Goal: Task Accomplishment & Management: Manage account settings

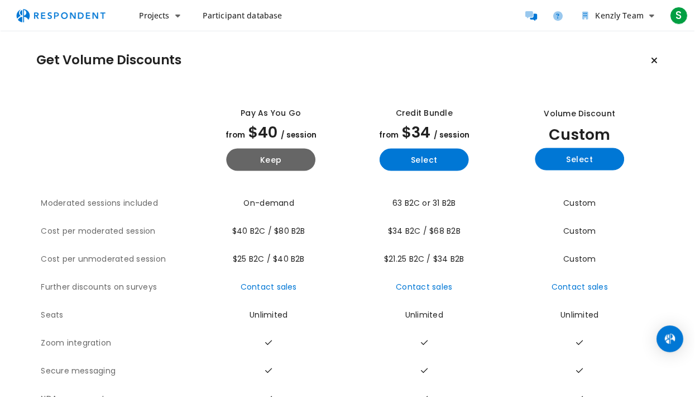
scroll to position [20, 0]
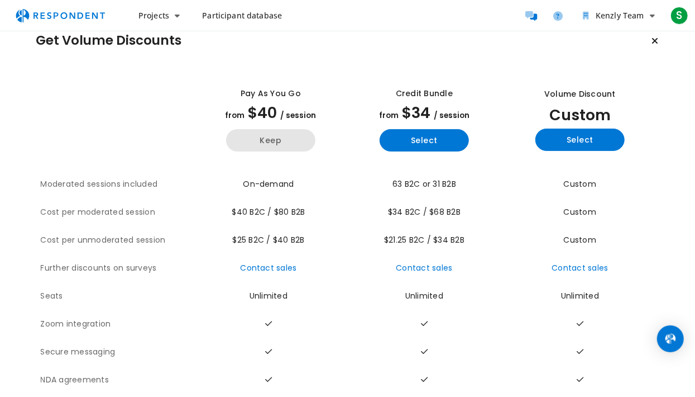
click at [274, 144] on button "Keep" at bounding box center [270, 140] width 89 height 22
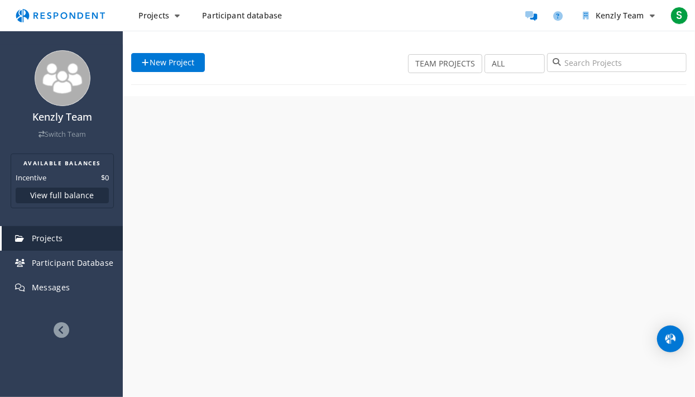
click at [274, 101] on div "Kenzly Team Switch Team AVAILABLE BALANCES Incentive $0 View full balance Proje…" at bounding box center [347, 198] width 695 height 397
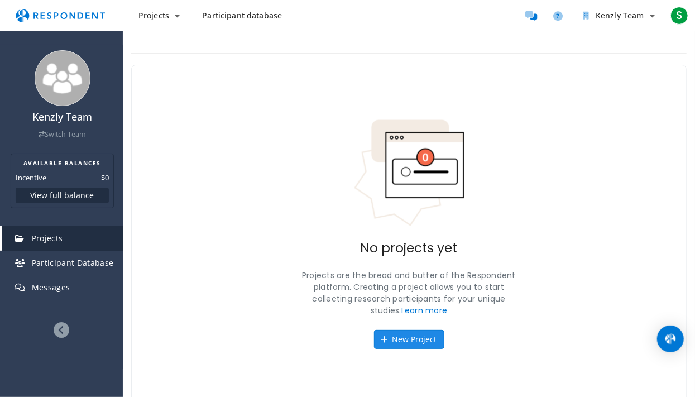
click at [421, 340] on button "New Project" at bounding box center [409, 339] width 70 height 19
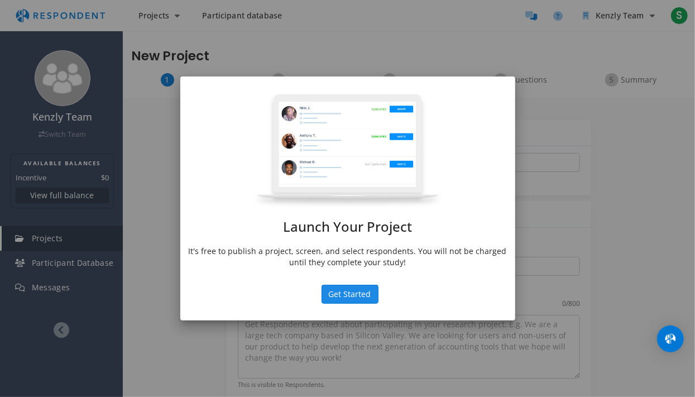
click at [349, 299] on button "Get Started" at bounding box center [350, 294] width 57 height 19
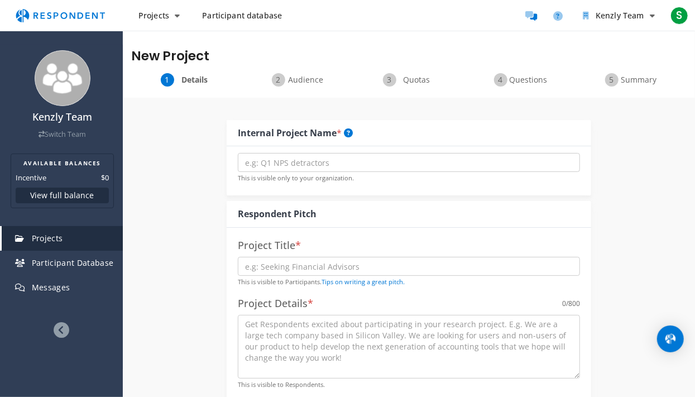
click at [210, 21] on link "Participant database" at bounding box center [242, 16] width 98 height 20
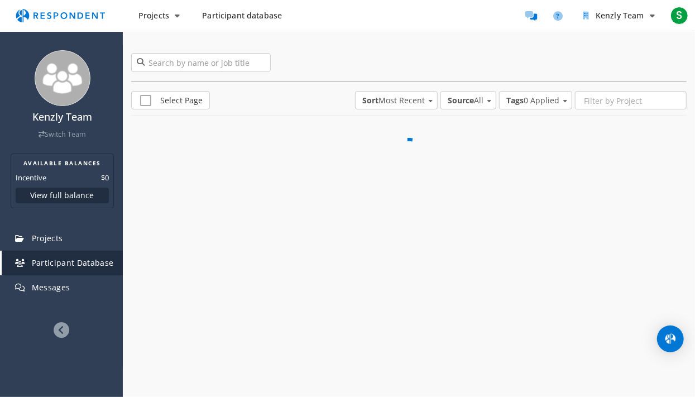
click at [211, 20] on span "Participant database" at bounding box center [242, 15] width 80 height 11
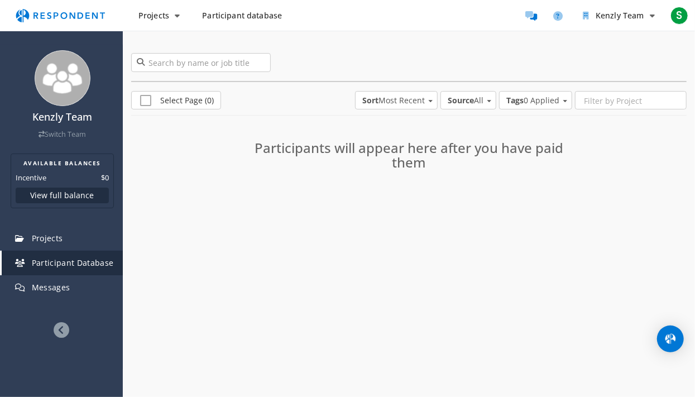
click at [128, 13] on link "Main navigation" at bounding box center [69, 14] width 121 height 11
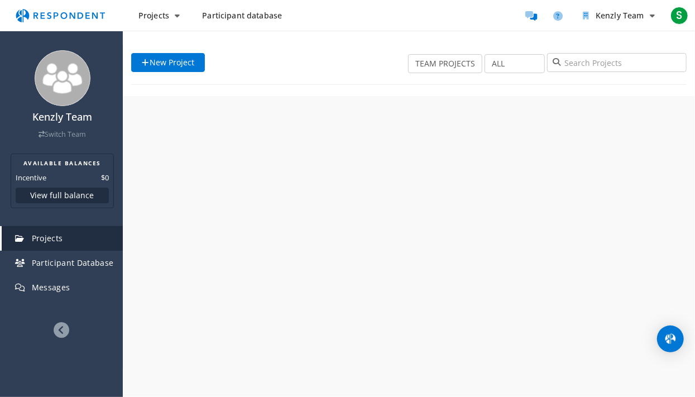
click at [103, 9] on img "Main navigation" at bounding box center [60, 15] width 103 height 21
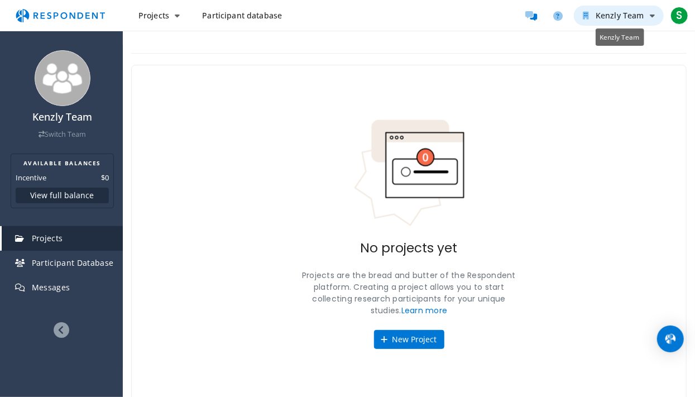
click at [647, 15] on button "Kenzly Team" at bounding box center [619, 16] width 90 height 20
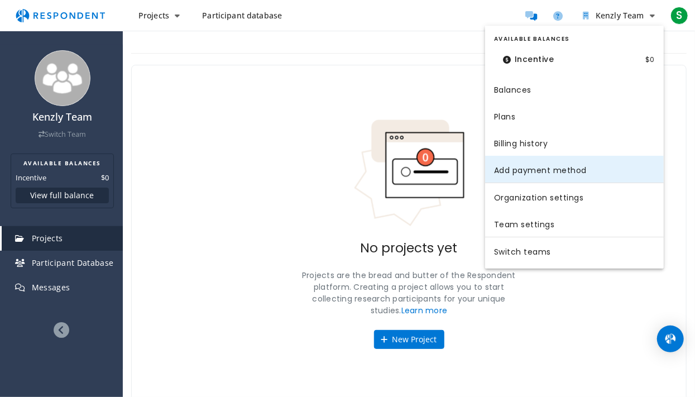
click at [563, 176] on link "Add payment method" at bounding box center [574, 169] width 179 height 27
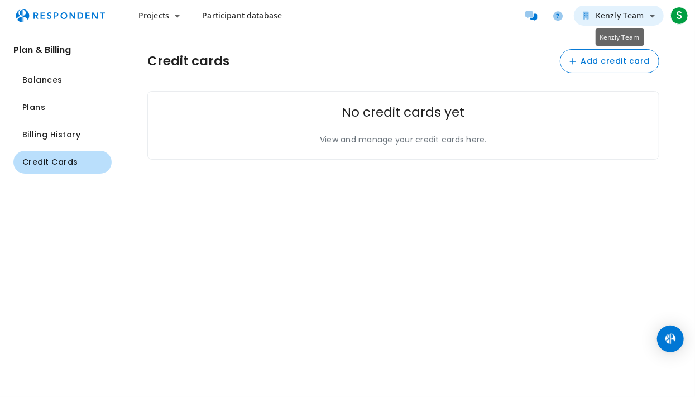
click at [644, 15] on span "Kenzly Team" at bounding box center [620, 15] width 49 height 11
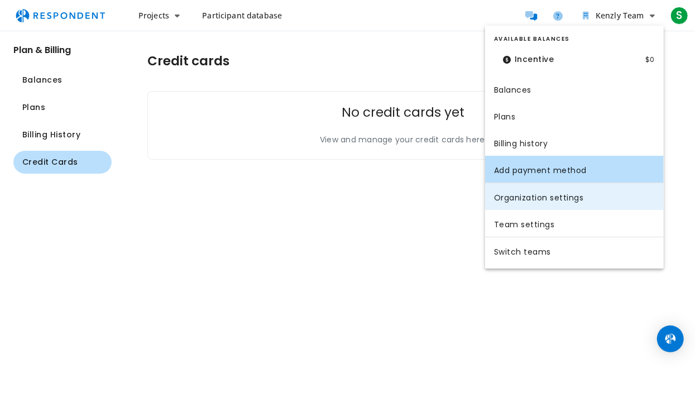
click at [565, 198] on link "Organization settings" at bounding box center [574, 196] width 179 height 27
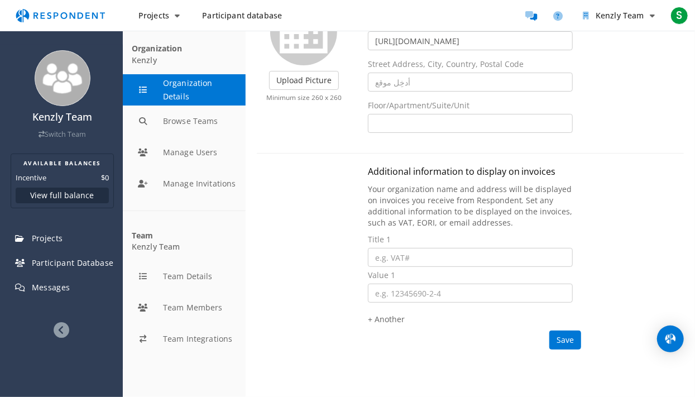
scroll to position [125, 0]
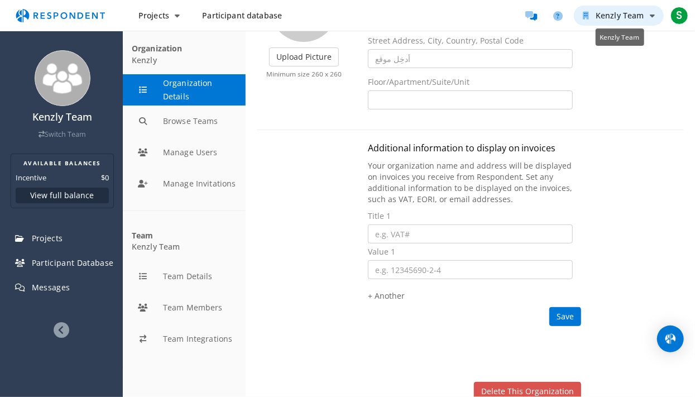
click at [630, 14] on span "Kenzly Team" at bounding box center [620, 15] width 49 height 11
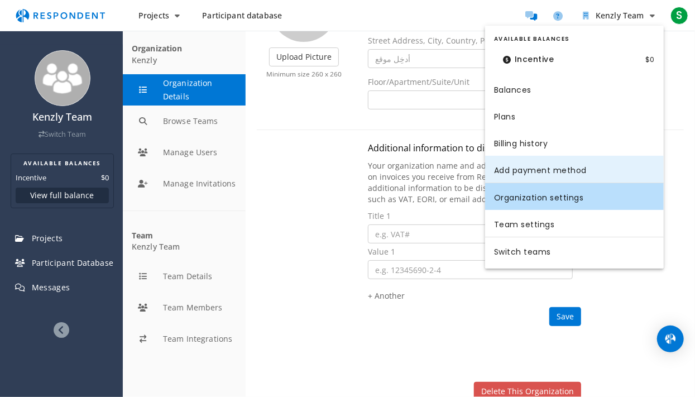
click at [553, 173] on link "Add payment method" at bounding box center [574, 169] width 179 height 27
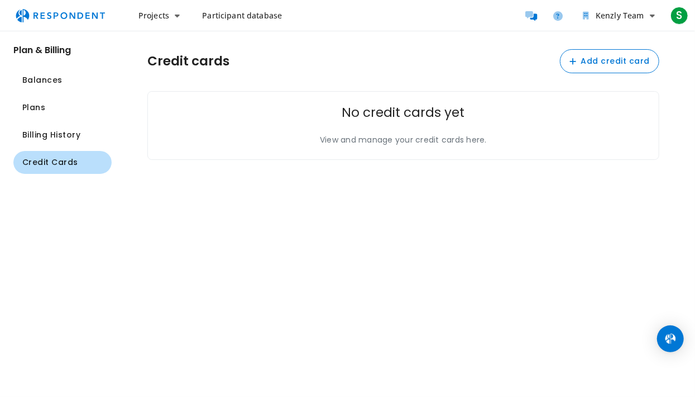
click at [391, 121] on div "No credit cards yet View and manage your credit cards here." at bounding box center [403, 125] width 512 height 69
click at [390, 123] on div "No credit cards yet View and manage your credit cards here." at bounding box center [403, 125] width 512 height 69
click at [641, 4] on div "Projects Create project Projects dashboard Participant database Kenzly Team S S…" at bounding box center [347, 15] width 695 height 31
click at [642, 15] on span "Kenzly Team" at bounding box center [620, 15] width 49 height 11
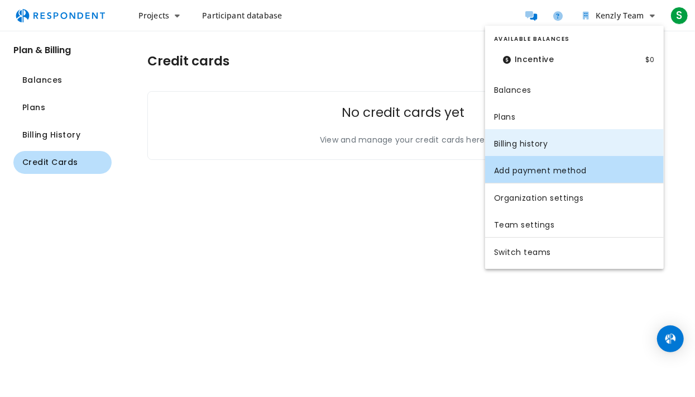
click at [556, 142] on link "Billing history" at bounding box center [574, 142] width 179 height 27
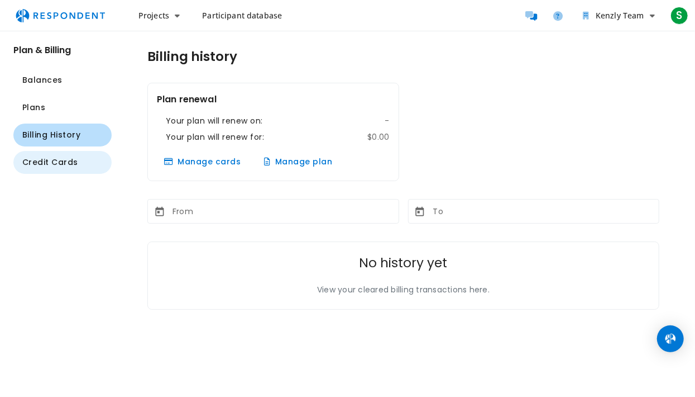
click at [77, 169] on button "Credit Cards" at bounding box center [62, 162] width 98 height 23
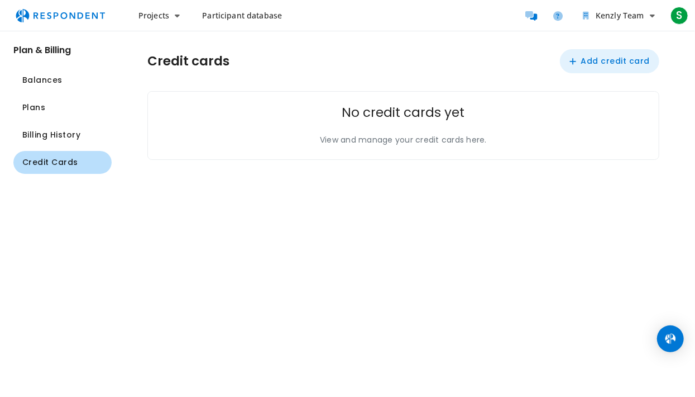
click at [573, 53] on button "Add credit card" at bounding box center [609, 61] width 99 height 24
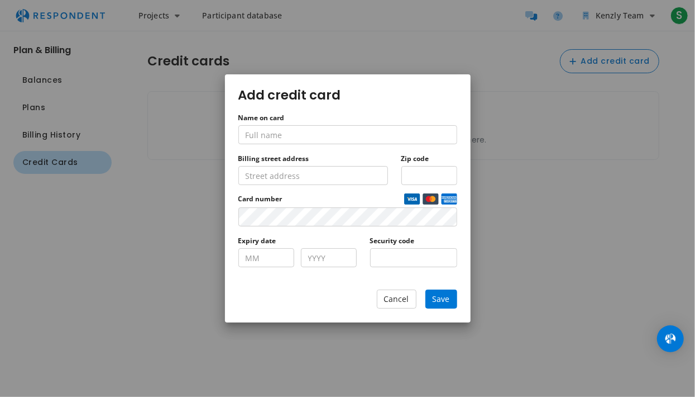
click at [488, 162] on div "Add credit card Name on card Billing street address Zip code Card number Expiry…" at bounding box center [347, 198] width 695 height 397
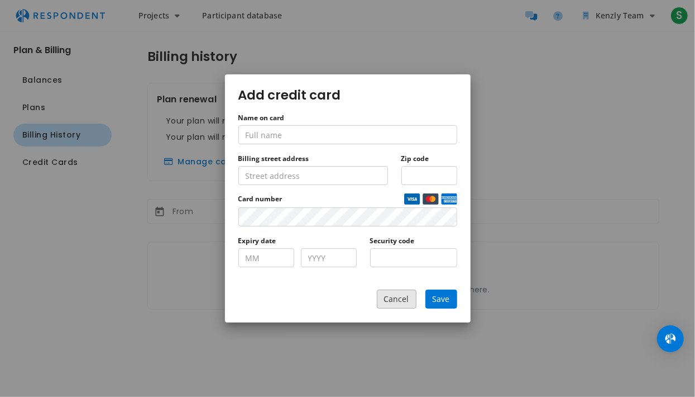
click at [408, 308] on button "Cancel" at bounding box center [397, 298] width 40 height 19
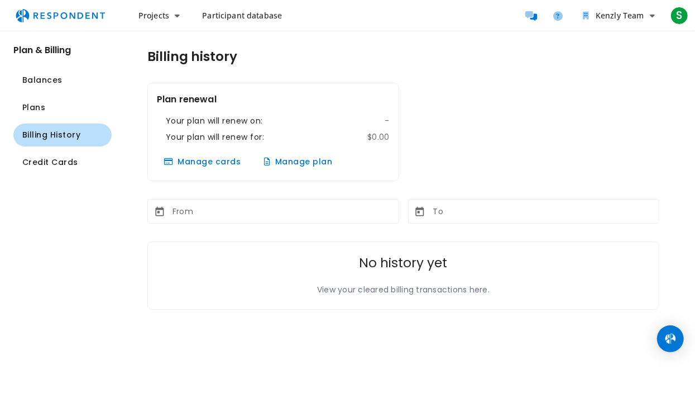
click at [622, 30] on div "Projects Create project Projects dashboard Participant database Kenzly Team S S…" at bounding box center [347, 15] width 695 height 31
click at [576, 21] on li "Kenzly Team" at bounding box center [619, 16] width 90 height 20
click at [558, 16] on icon "Help and support" at bounding box center [558, 15] width 9 height 9
click at [674, 18] on span "S" at bounding box center [680, 16] width 18 height 18
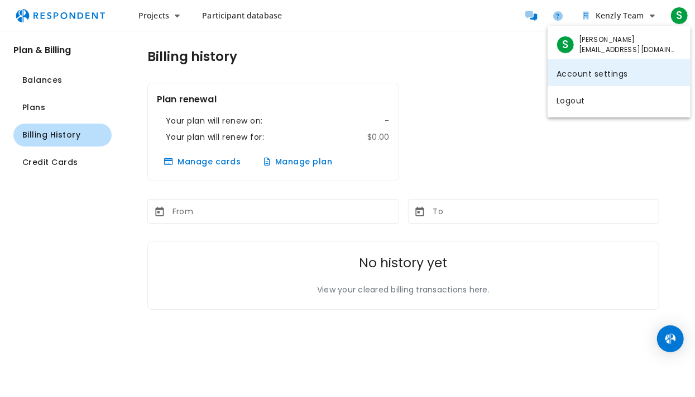
click at [575, 74] on link "Account settings" at bounding box center [619, 72] width 143 height 27
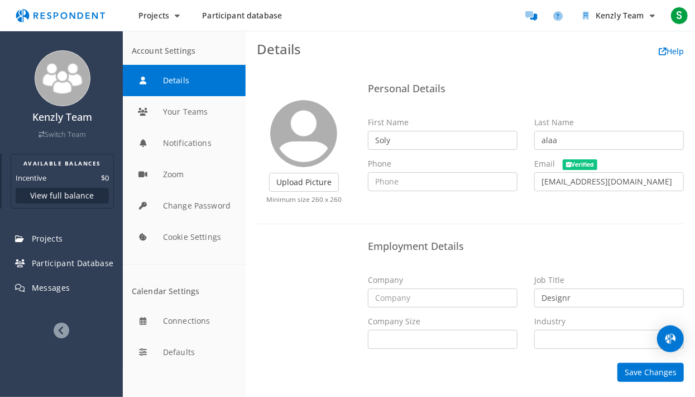
click at [90, 199] on button "View full balance" at bounding box center [62, 196] width 93 height 16
click at [212, 0] on html "Projects Create project Projects dashboard Participant database Kenzly Team S K…" at bounding box center [347, 198] width 695 height 397
